Goal: Find specific page/section: Find specific page/section

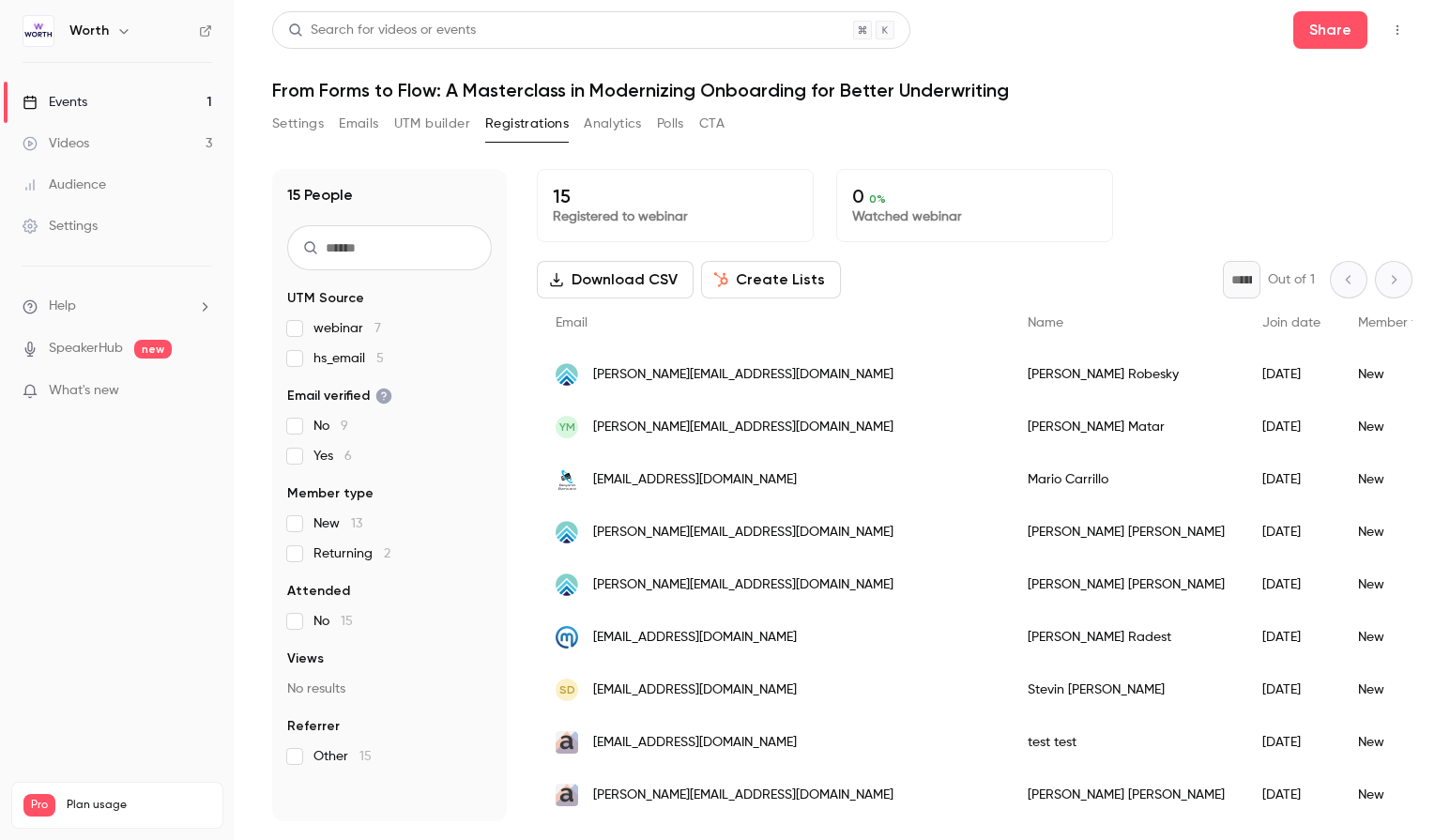
click at [121, 103] on link "Events 1" at bounding box center [117, 102] width 235 height 41
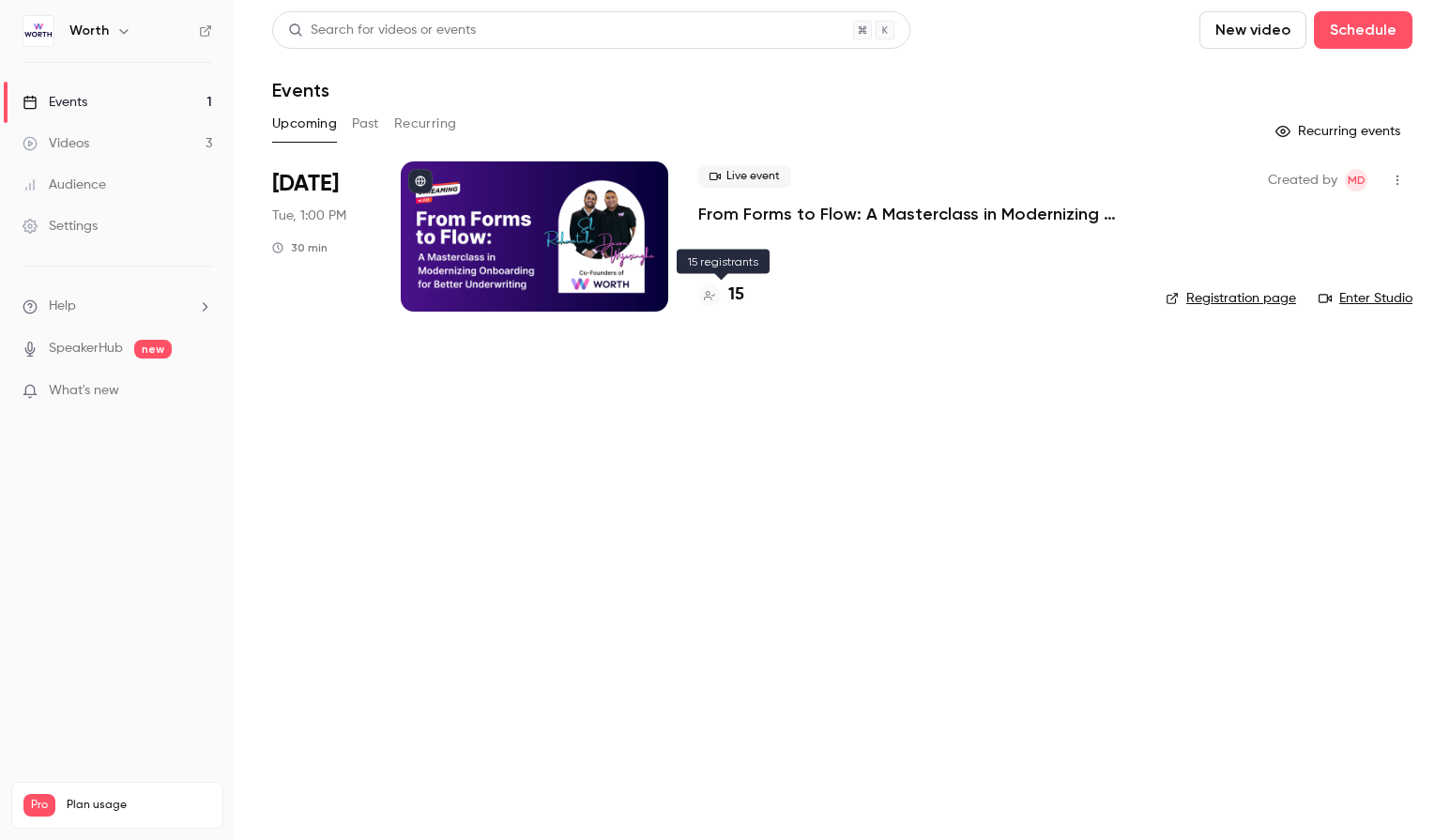
click at [742, 295] on h4 "15" at bounding box center [736, 296] width 16 height 25
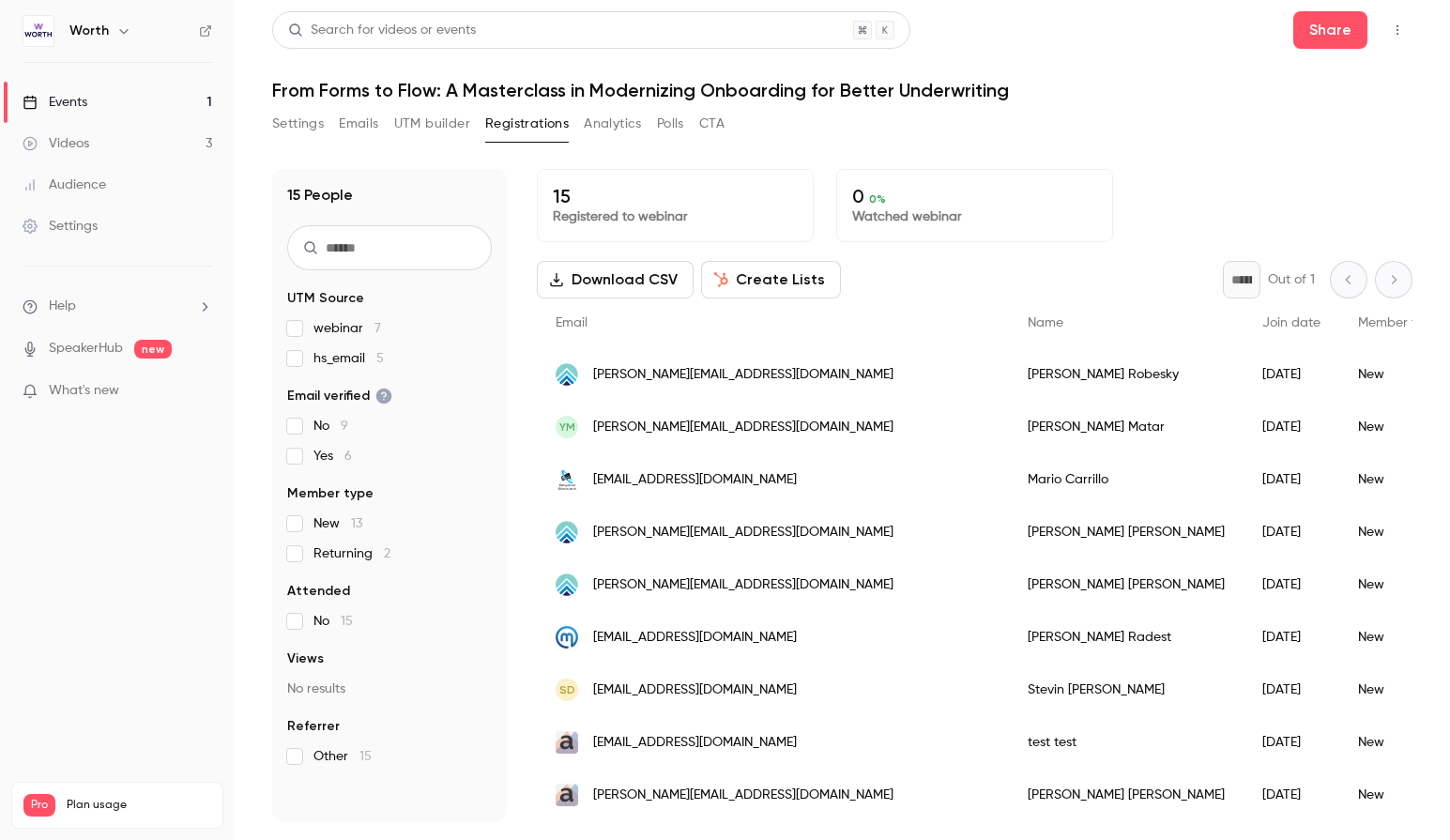
click at [1146, 173] on div "15 Registered to webinar 0 0 % Watched webinar" at bounding box center [974, 206] width 876 height 73
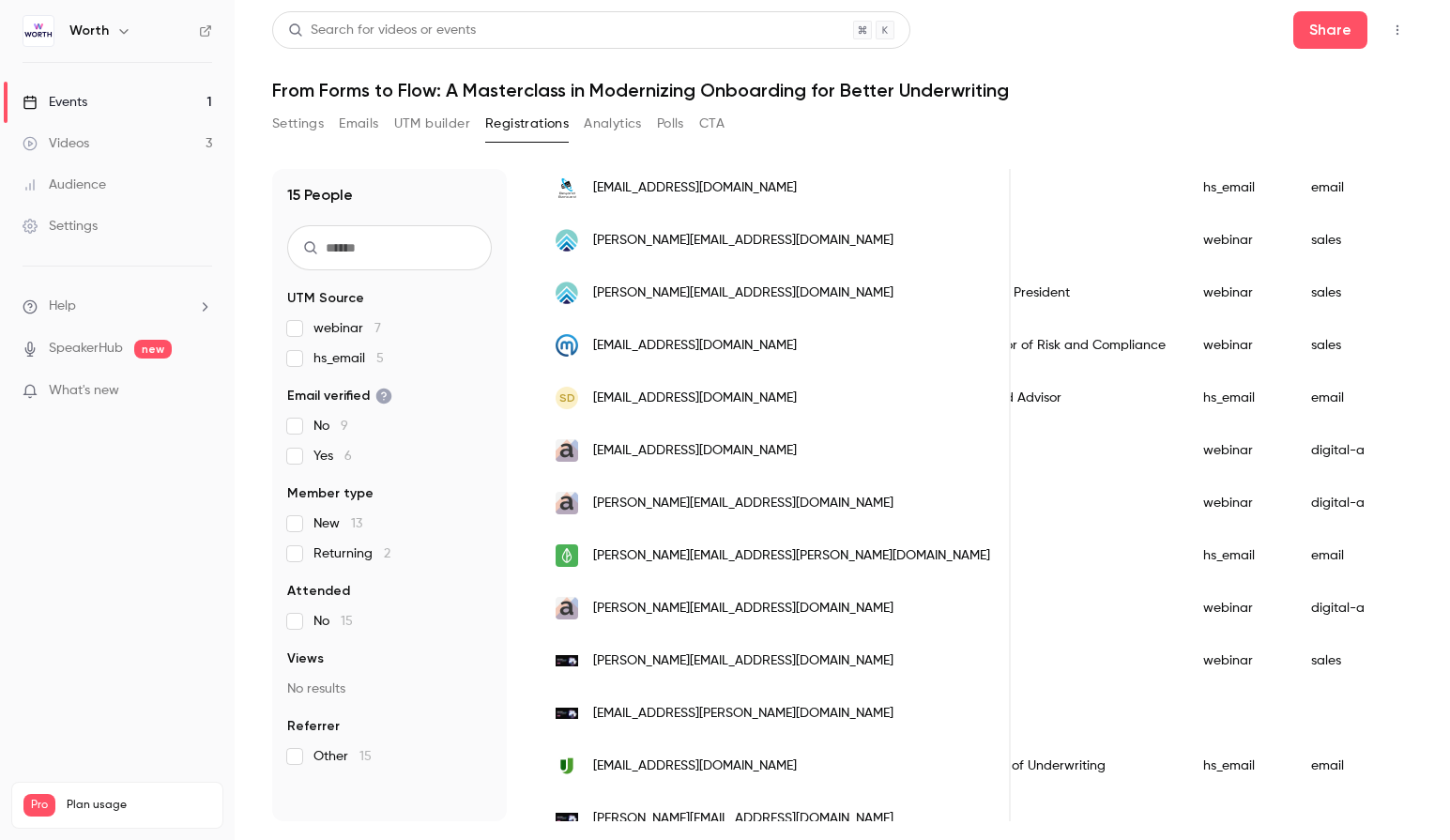
scroll to position [315, 0]
